Goal: Navigation & Orientation: Go to known website

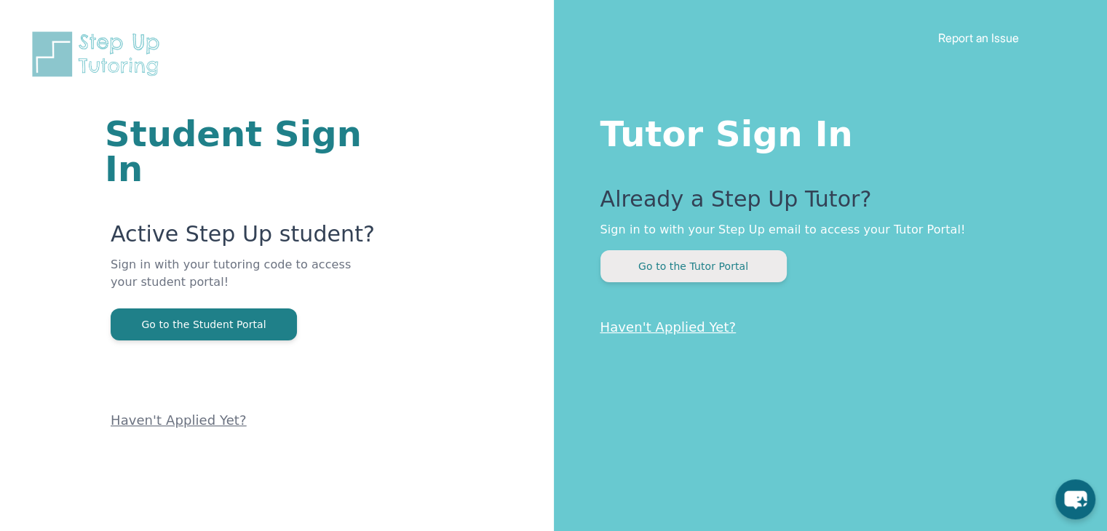
click at [623, 270] on button "Go to the Tutor Portal" at bounding box center [693, 266] width 186 height 32
